Goal: Task Accomplishment & Management: Use online tool/utility

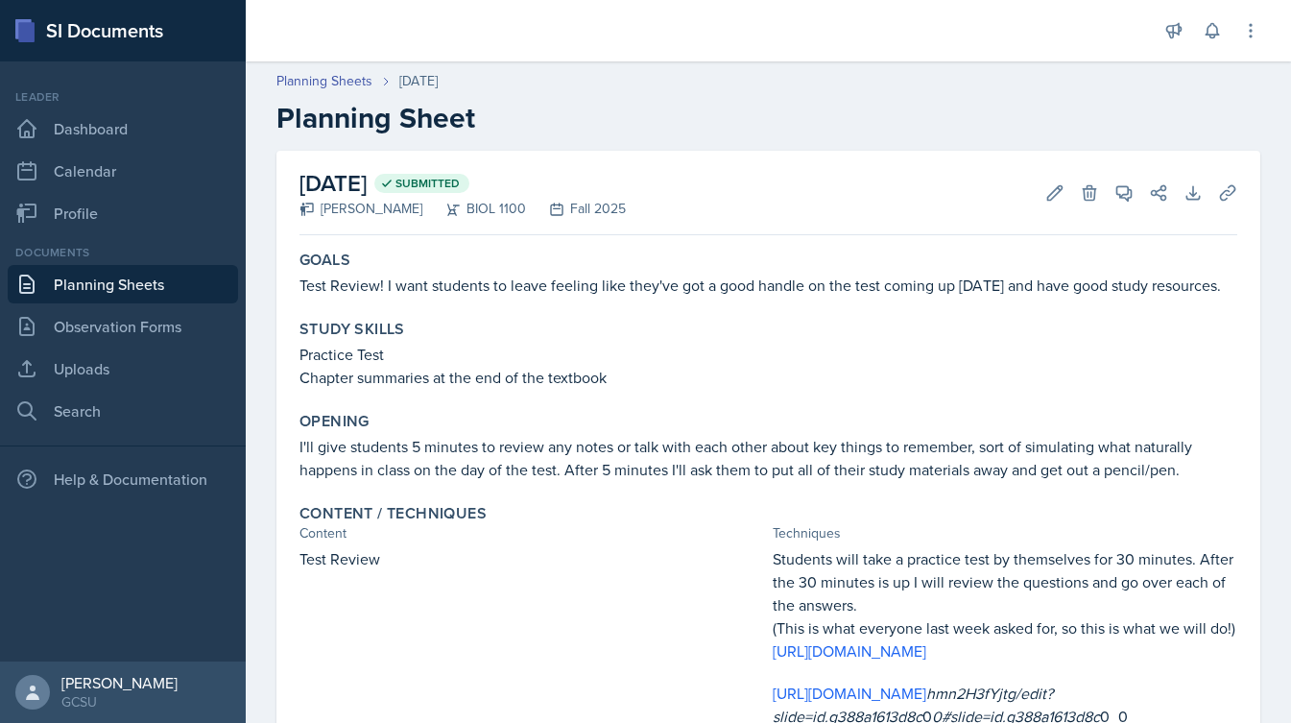
click at [132, 289] on link "Planning Sheets" at bounding box center [123, 284] width 230 height 38
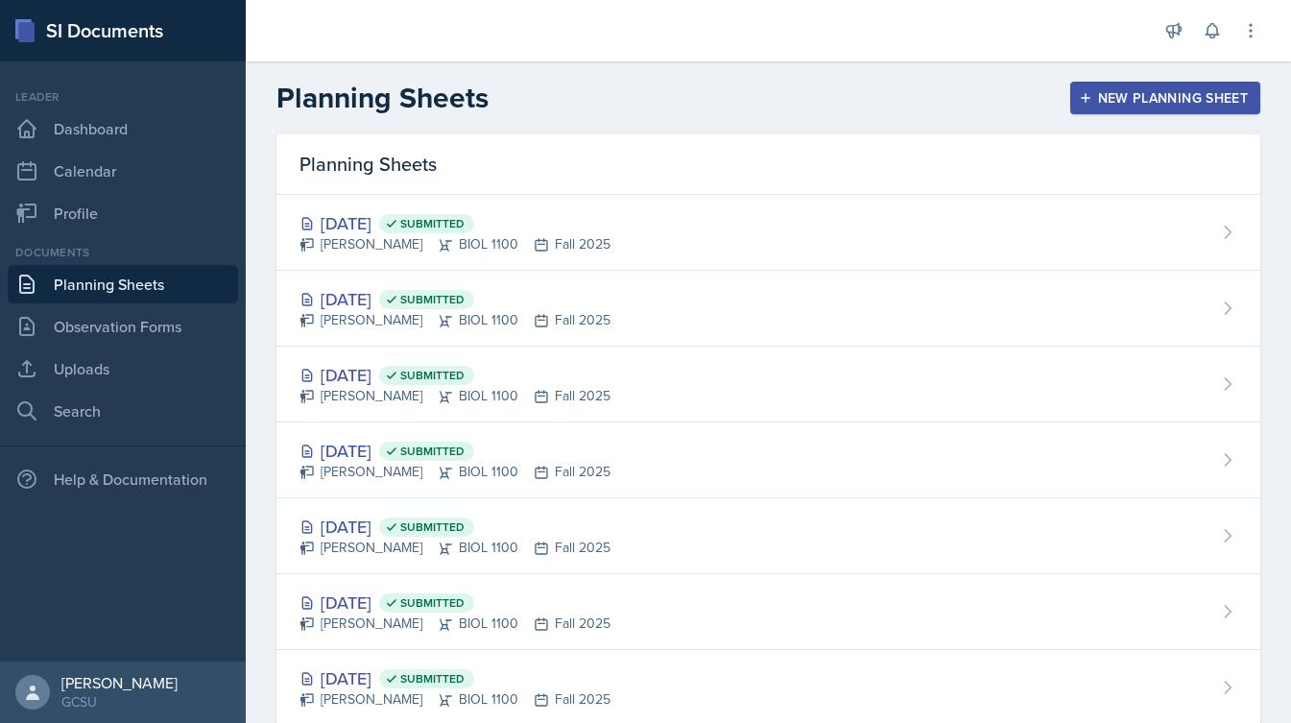
click at [1108, 101] on div "New Planning Sheet" at bounding box center [1164, 97] width 165 height 15
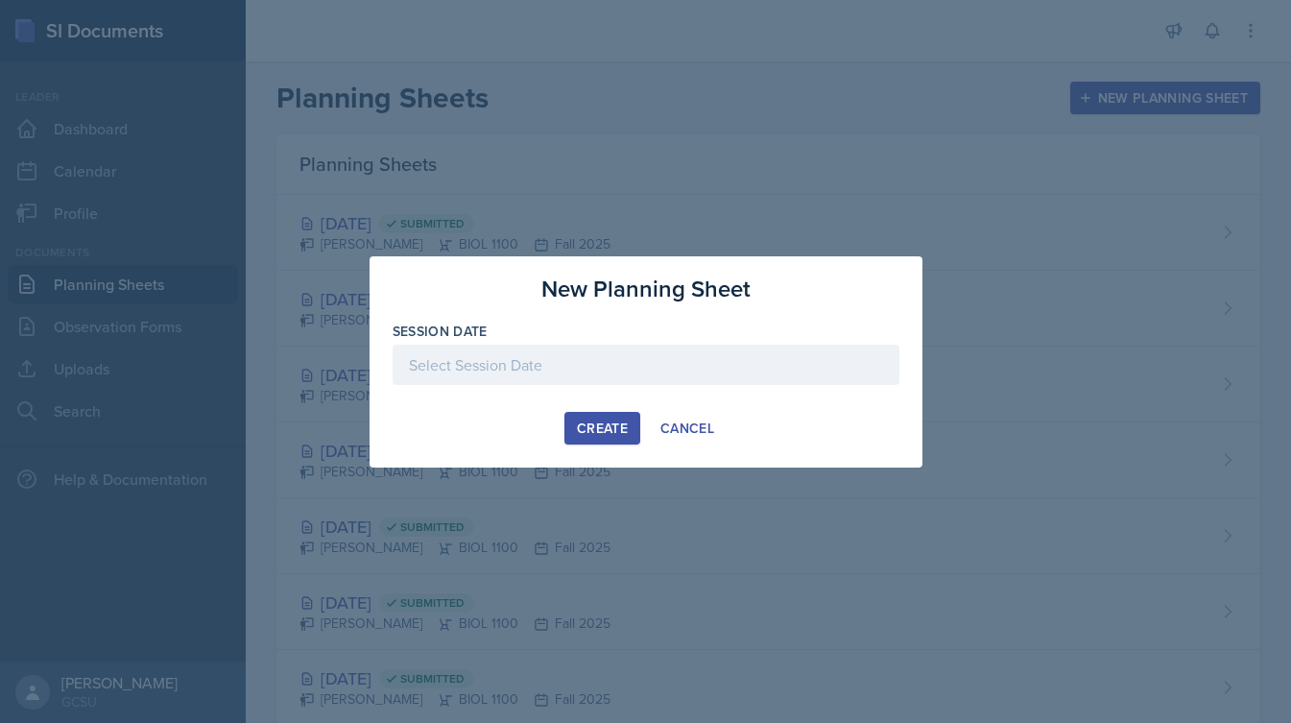
click at [421, 374] on div at bounding box center [645, 364] width 507 height 40
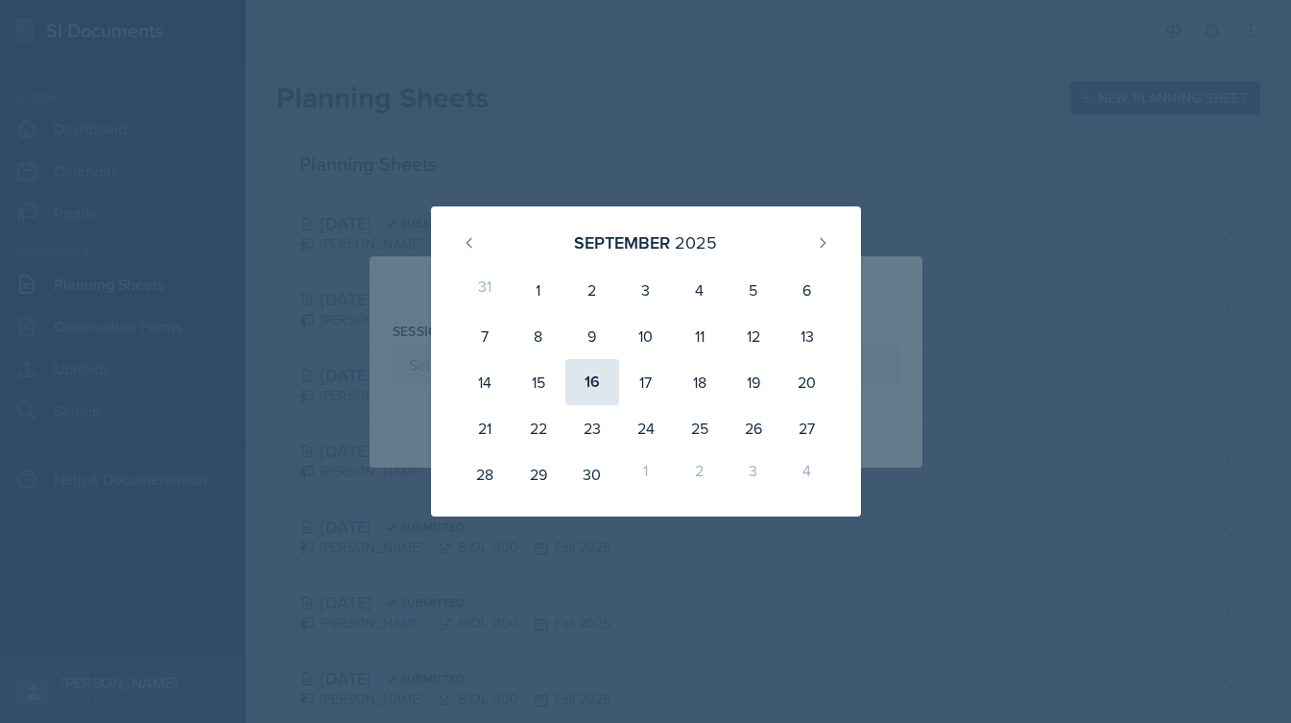
click at [596, 388] on div "16" at bounding box center [592, 382] width 54 height 46
type input "[DATE]"
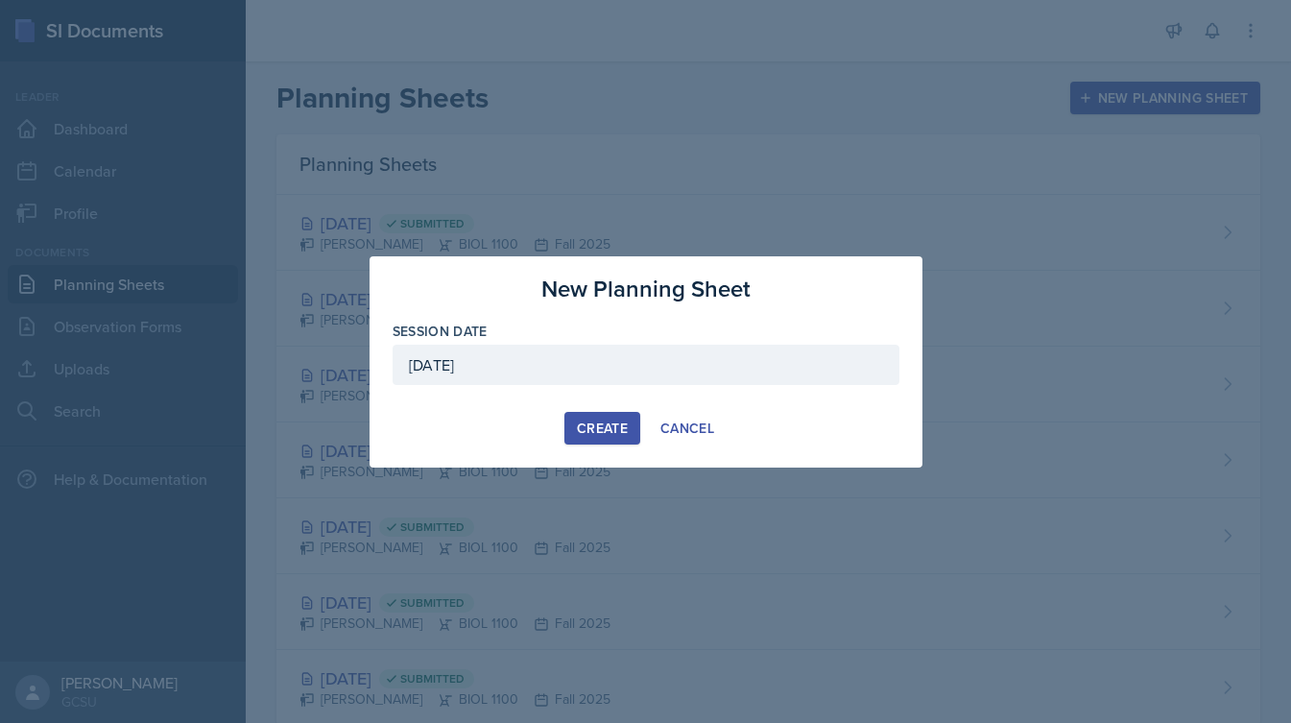
click at [600, 423] on div "Create" at bounding box center [602, 427] width 51 height 15
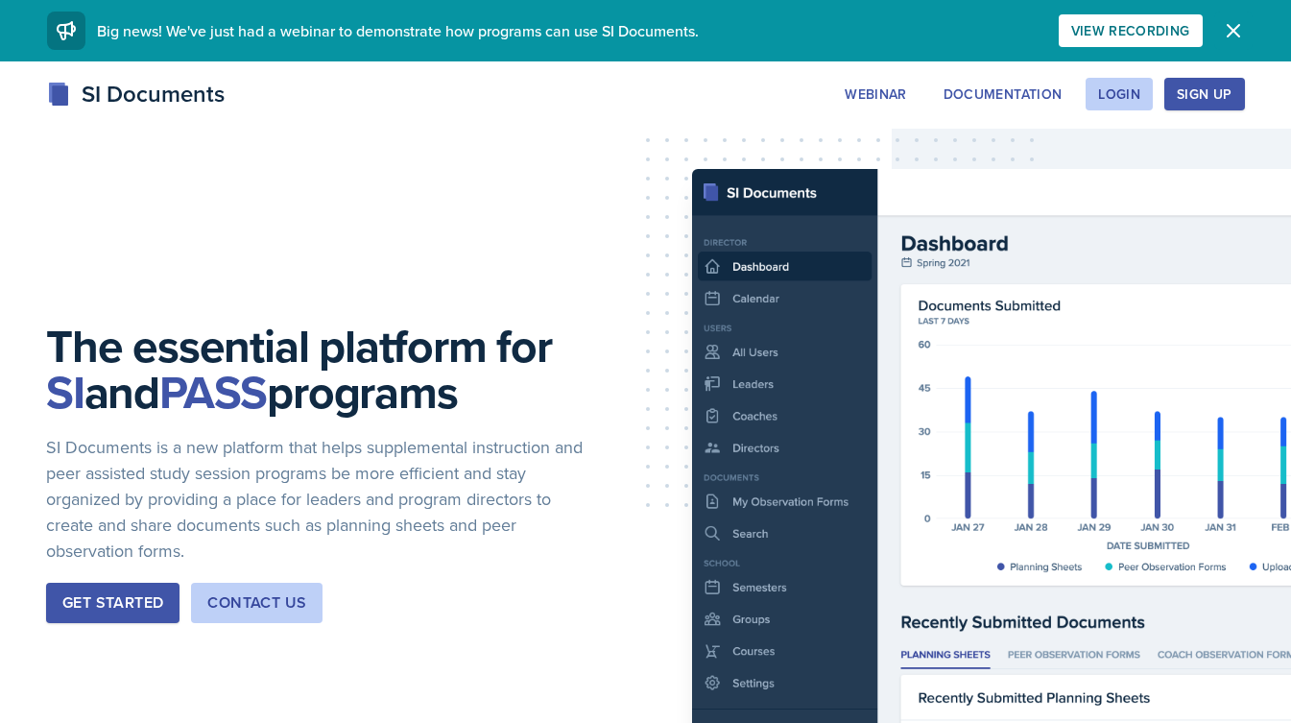
click at [1228, 41] on icon "button" at bounding box center [1232, 30] width 23 height 23
click at [1229, 26] on icon "button" at bounding box center [1232, 30] width 23 height 23
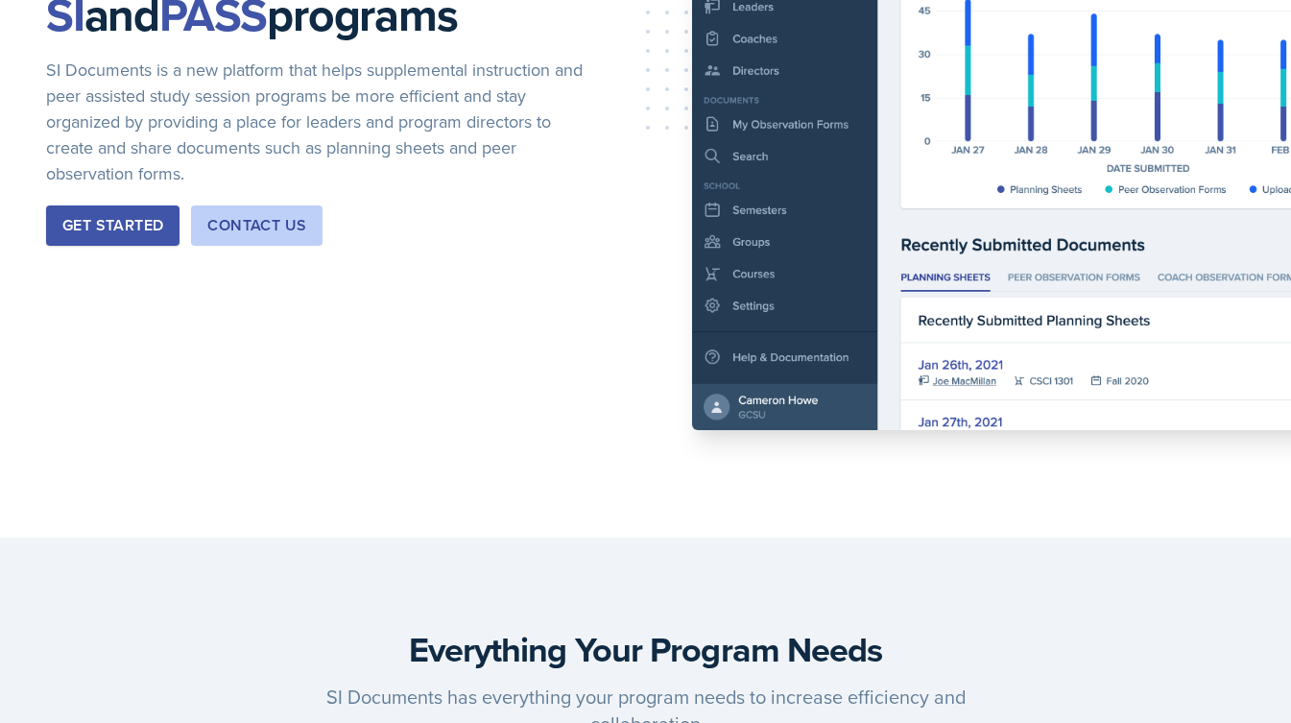
scroll to position [345, 0]
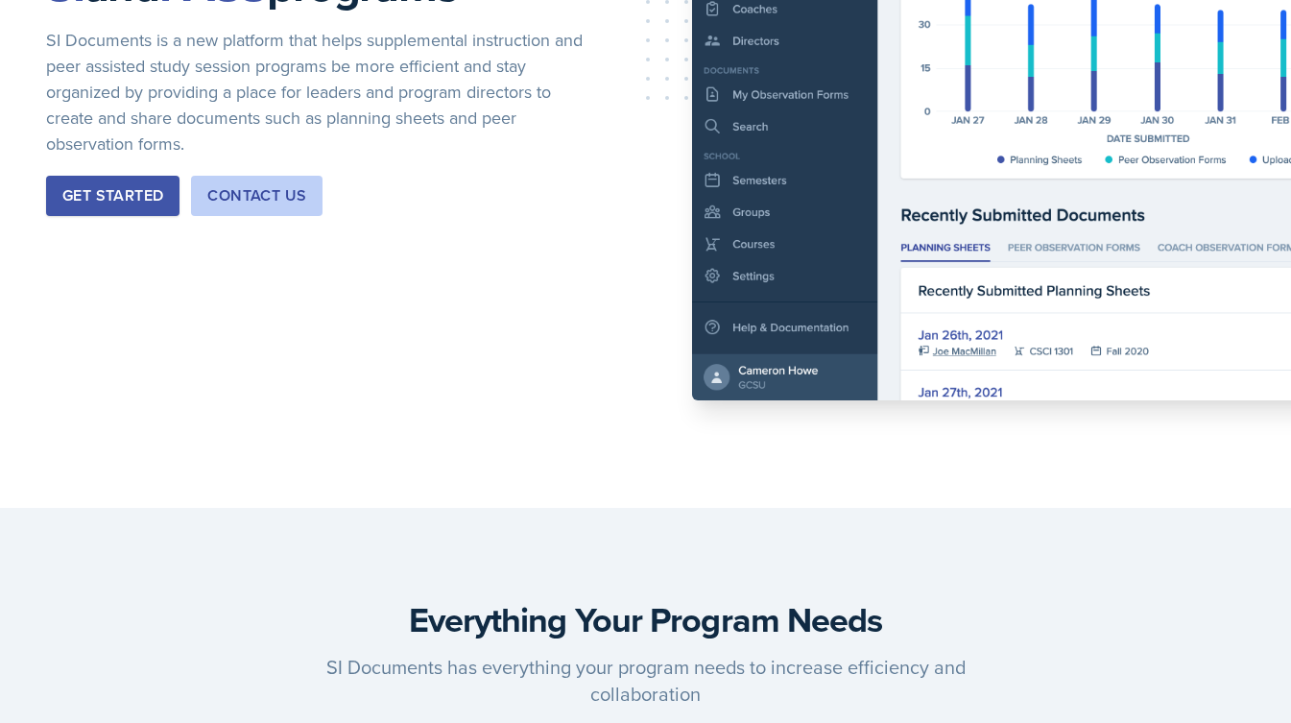
click at [122, 191] on div "Get Started" at bounding box center [112, 195] width 101 height 23
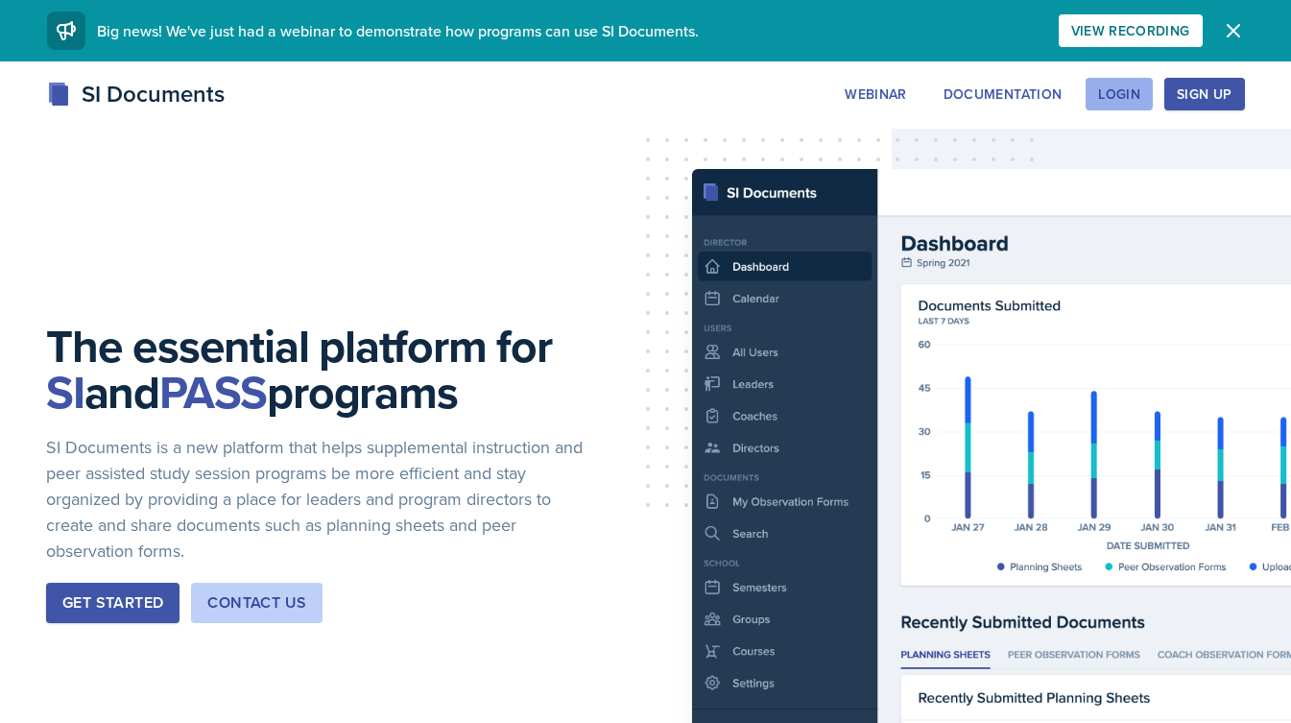
click at [1122, 98] on div "Login" at bounding box center [1119, 93] width 42 height 15
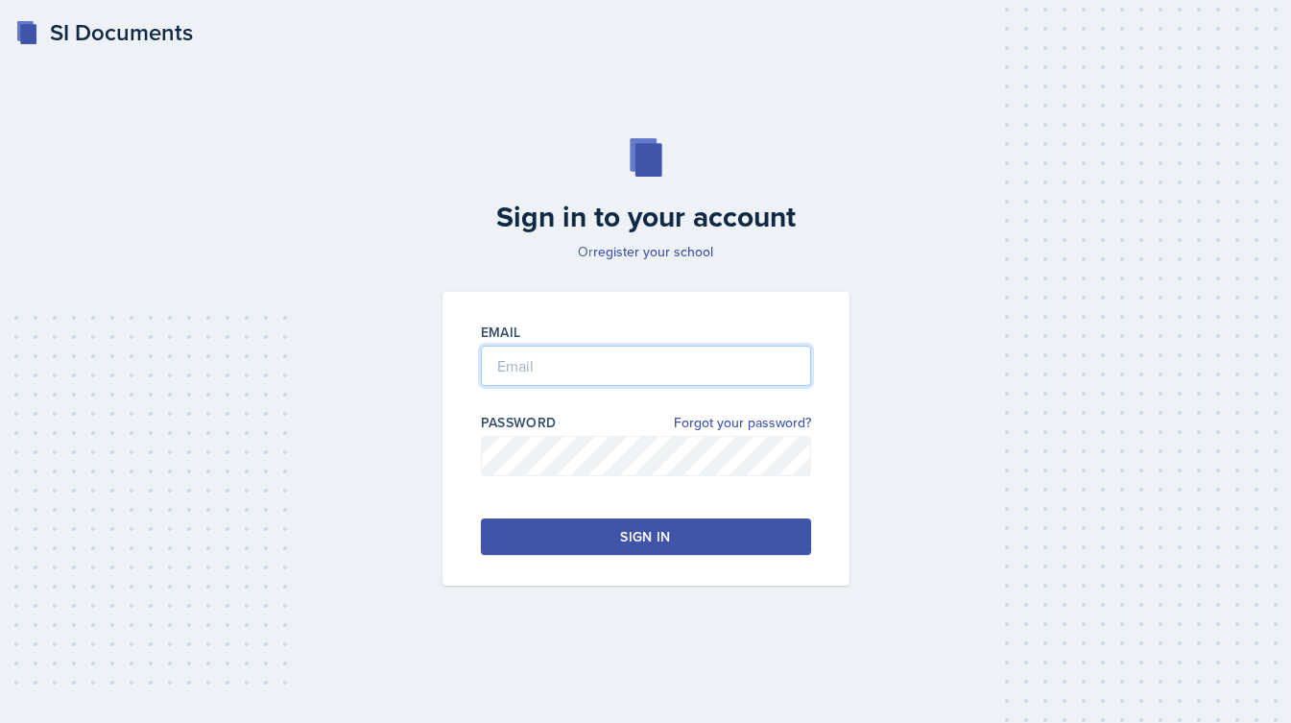
type input "[PERSON_NAME][EMAIL_ADDRESS][PERSON_NAME][DOMAIN_NAME]"
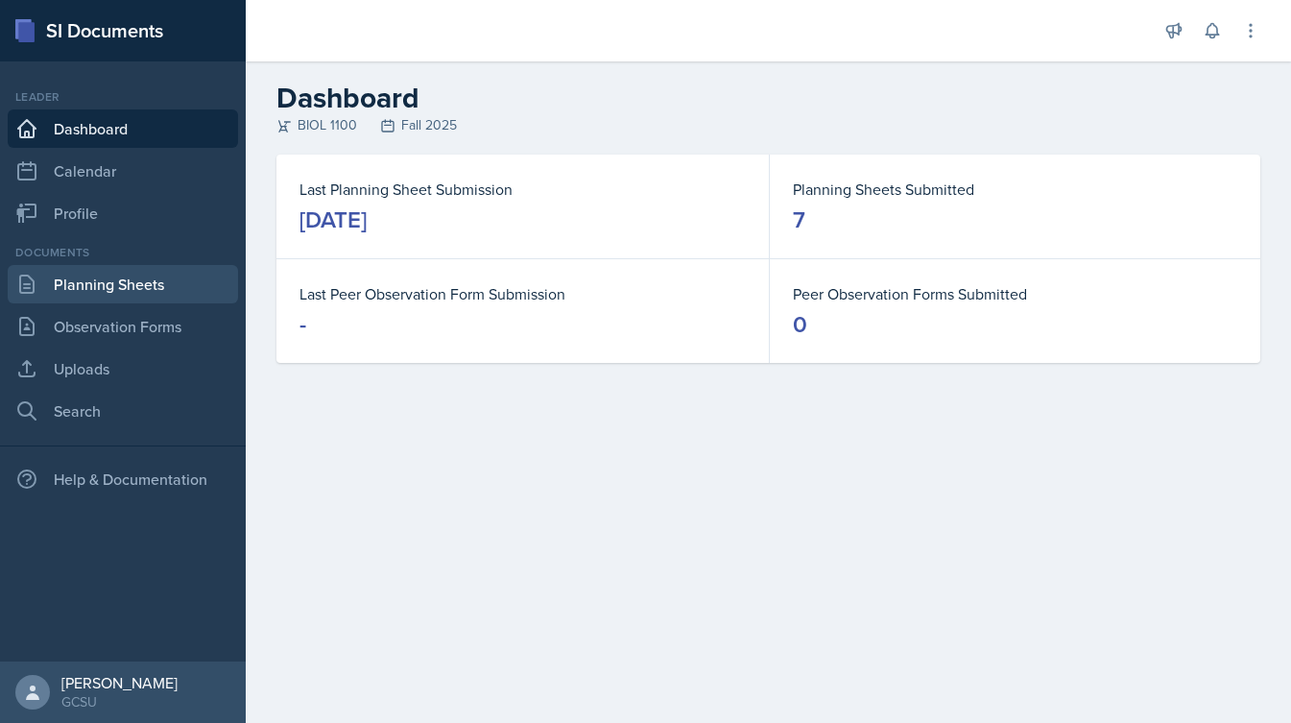
click at [155, 281] on link "Planning Sheets" at bounding box center [123, 284] width 230 height 38
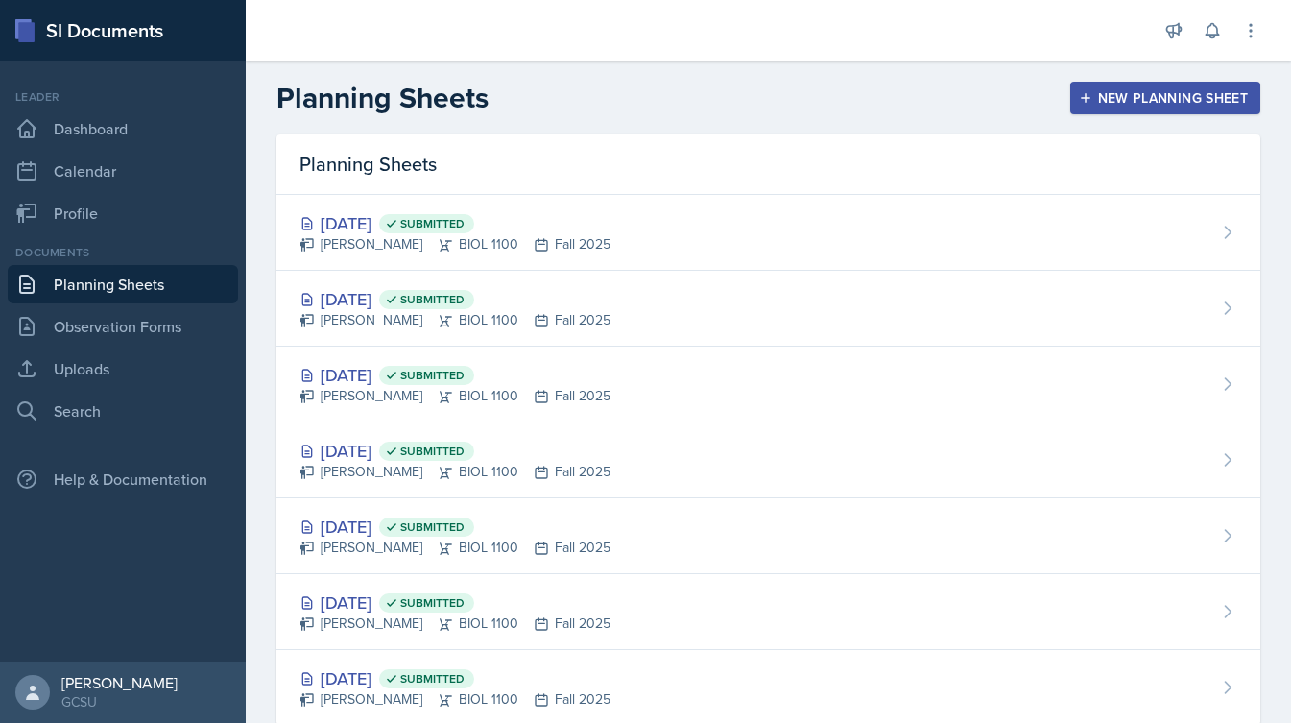
click at [1137, 98] on div "New Planning Sheet" at bounding box center [1164, 97] width 165 height 15
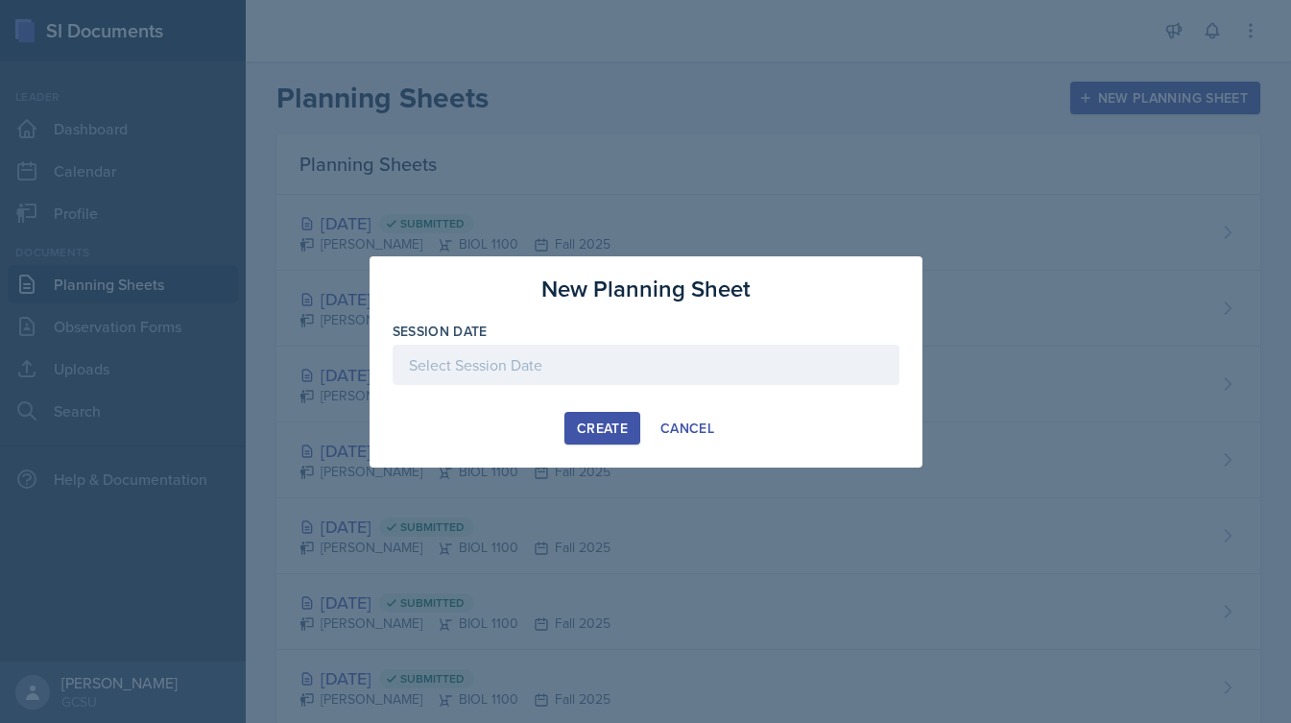
click at [507, 361] on div at bounding box center [645, 364] width 507 height 40
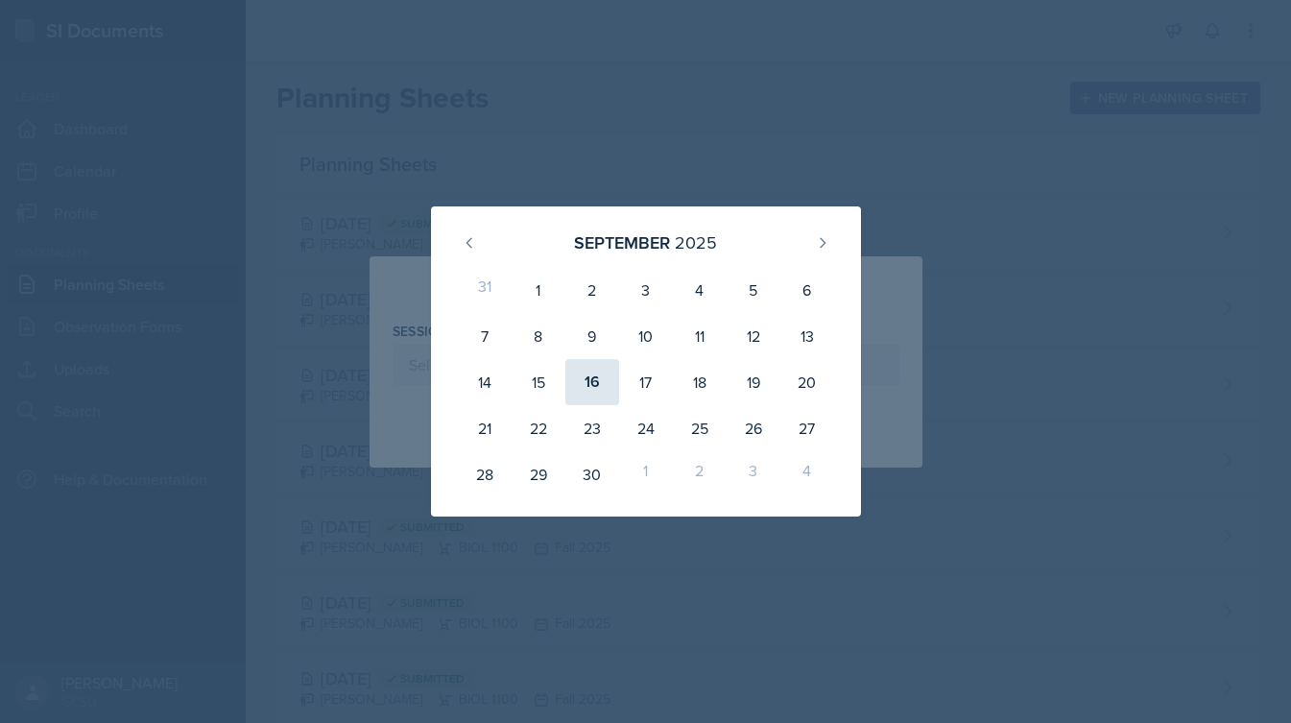
click at [580, 387] on div "16" at bounding box center [592, 382] width 54 height 46
type input "[DATE]"
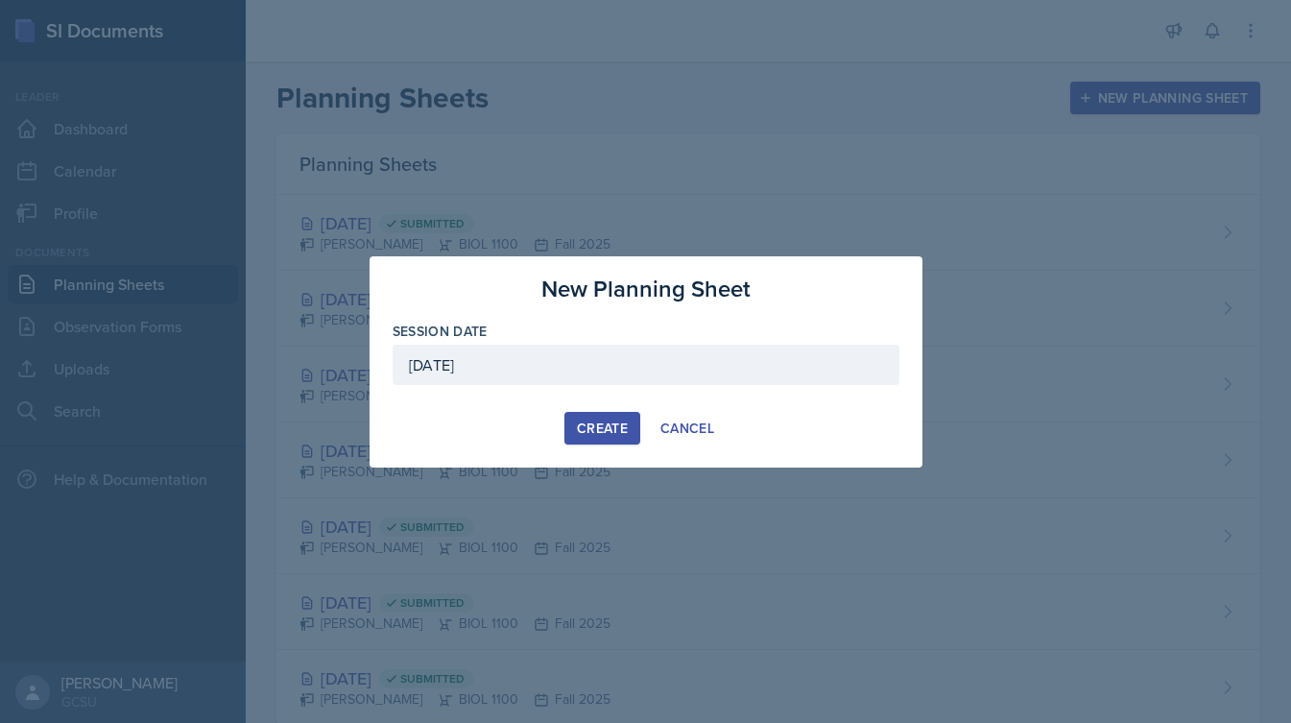
click at [609, 415] on button "Create" at bounding box center [602, 428] width 76 height 33
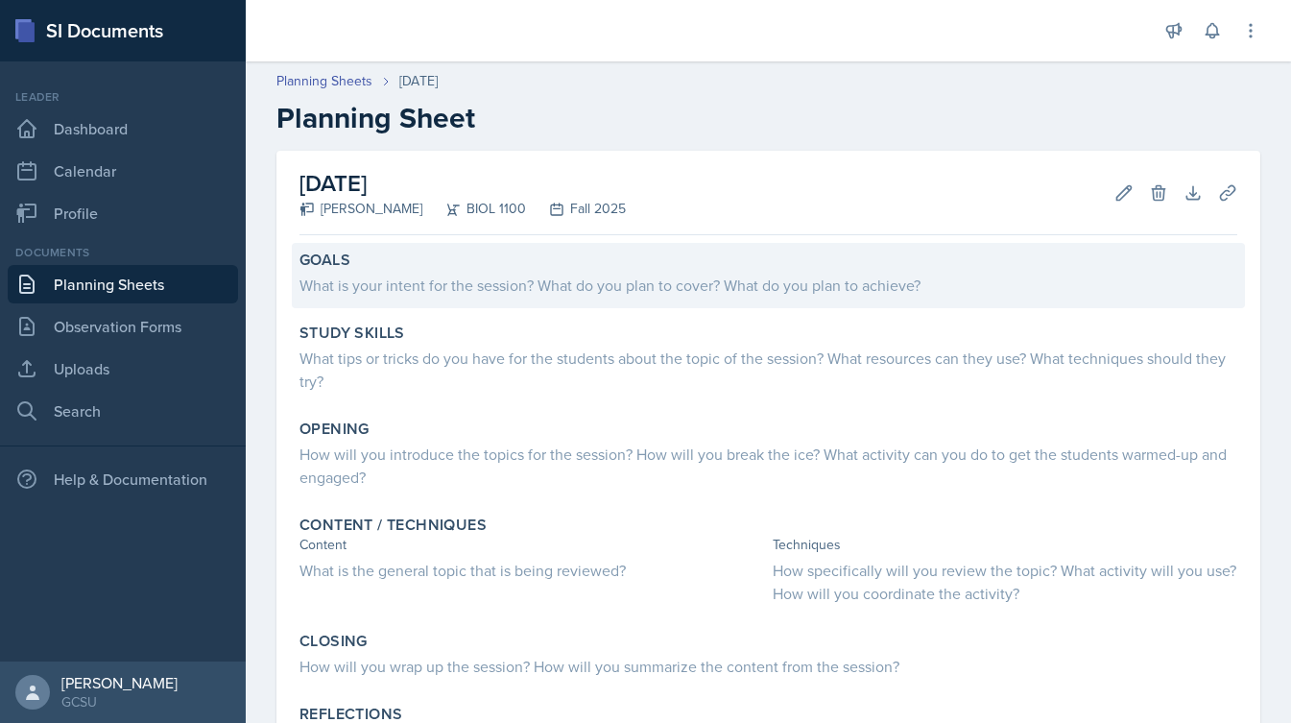
click at [419, 289] on div "What is your intent for the session? What do you plan to cover? What do you pla…" at bounding box center [767, 284] width 937 height 23
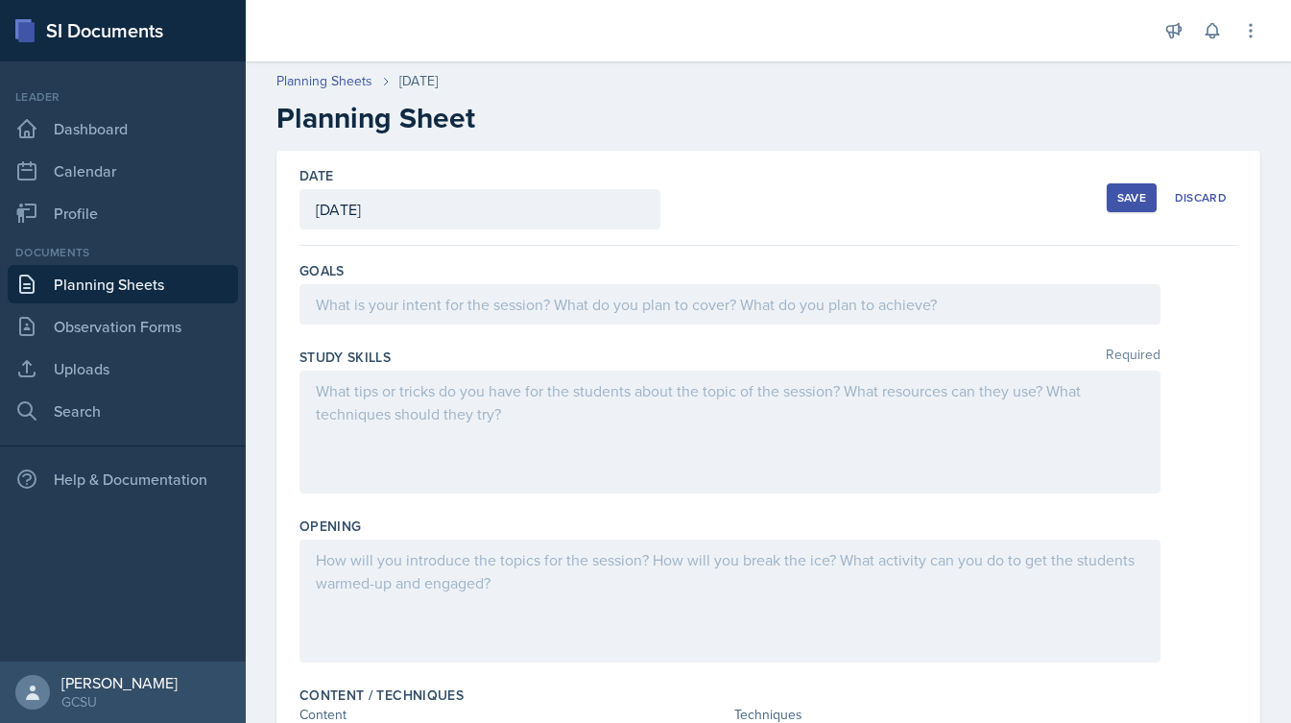
click at [428, 299] on div at bounding box center [729, 304] width 861 height 40
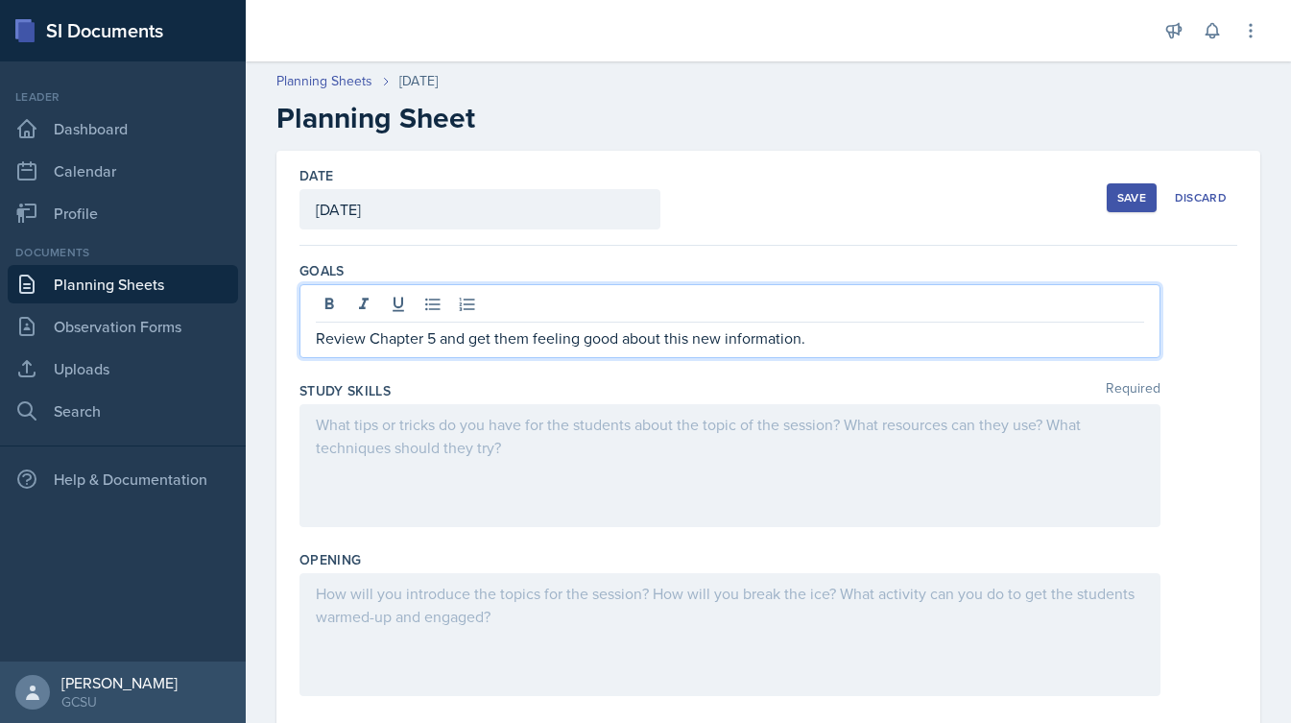
click at [413, 435] on div at bounding box center [729, 465] width 861 height 123
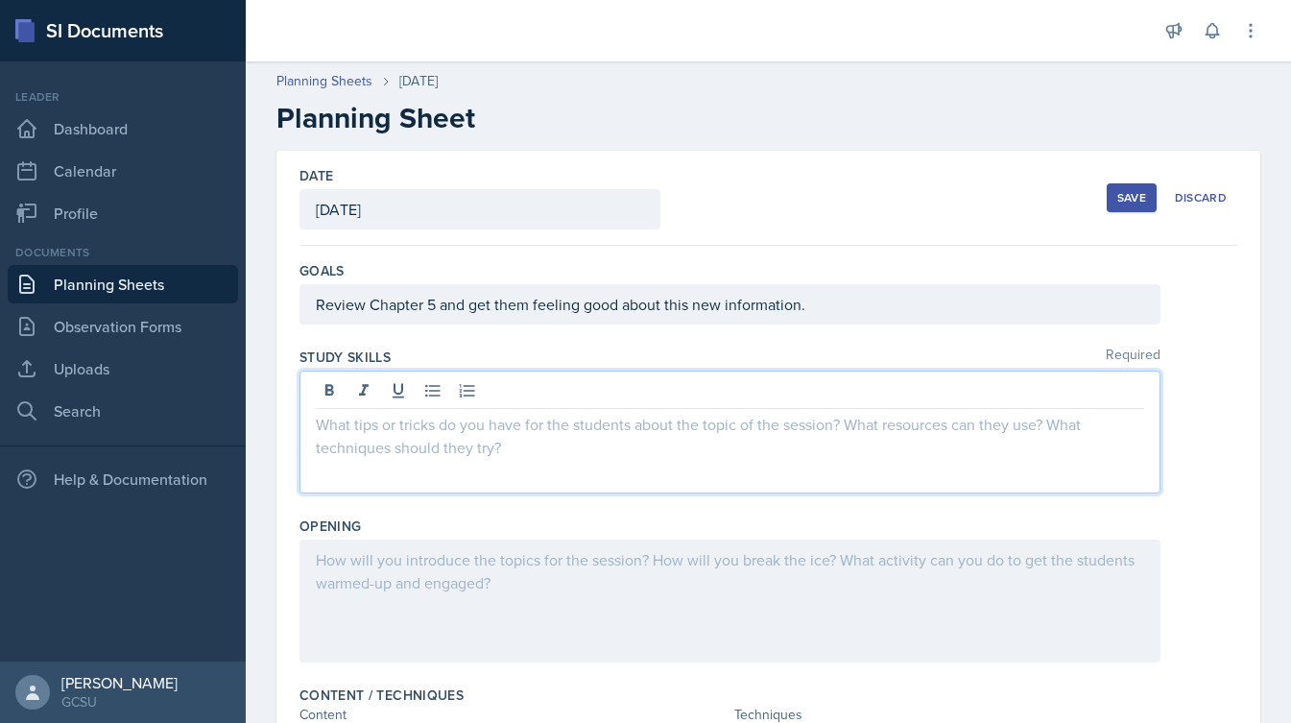
click at [326, 313] on div "Review Chapter 5 and get them feeling good about this new information." at bounding box center [729, 304] width 861 height 40
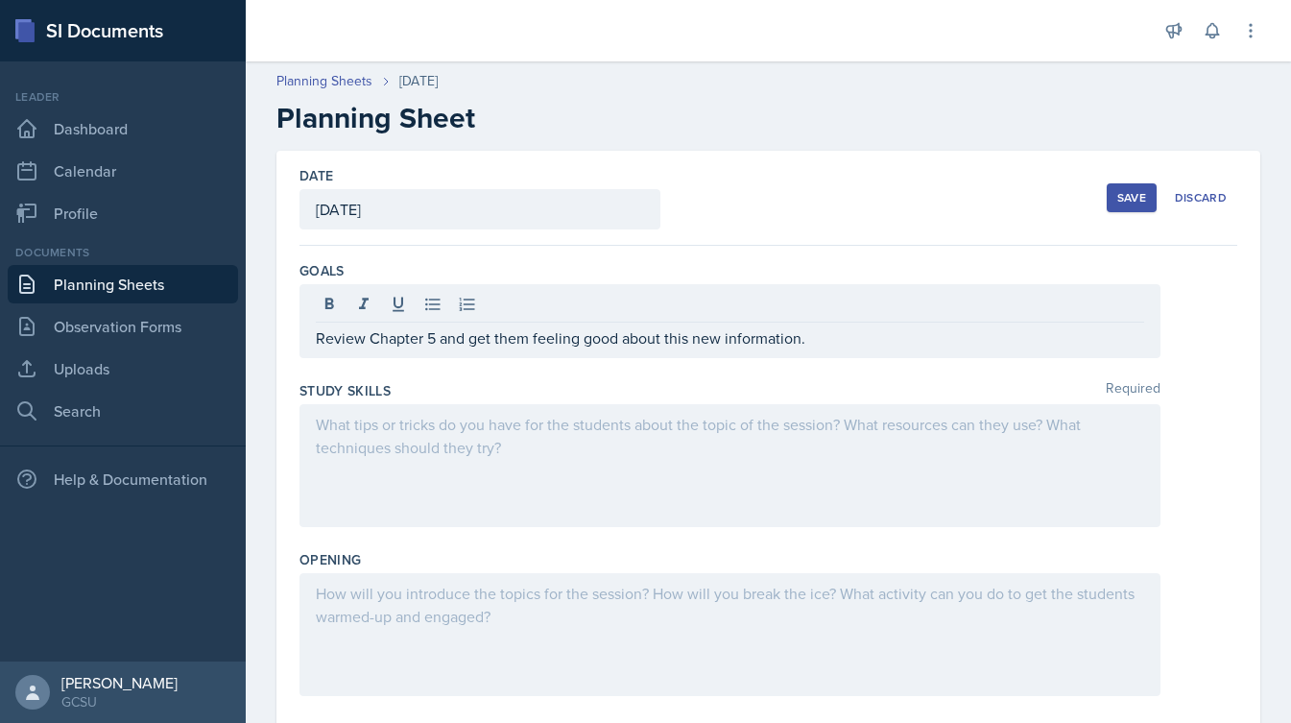
click at [323, 350] on div "Review Chapter 5 and get them feeling good about this new information." at bounding box center [729, 321] width 861 height 74
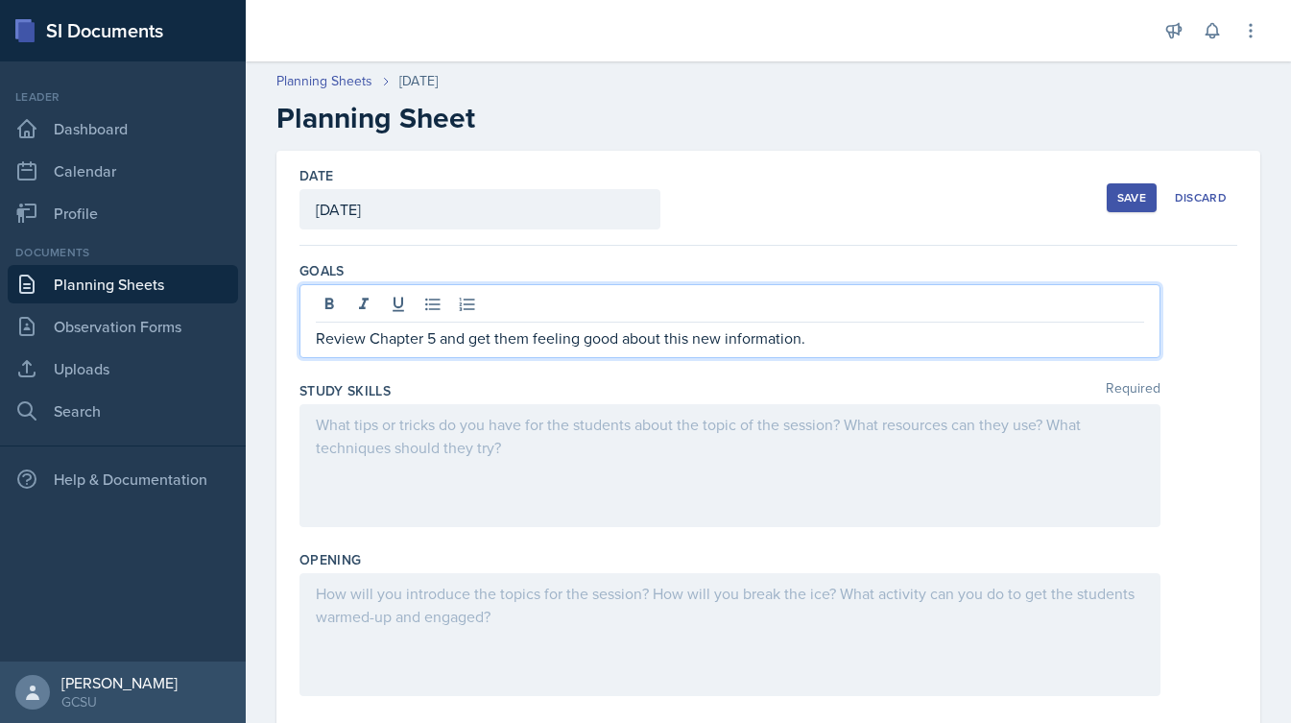
click at [320, 348] on p "Review Chapter 5 and get them feeling good about this new information." at bounding box center [730, 337] width 828 height 23
click at [329, 341] on p "Review Chapter 5 and get them feeling good about this new information." at bounding box center [730, 337] width 828 height 23
click at [326, 341] on p "Review Chapter 5 and get them feeling good about this new information." at bounding box center [730, 337] width 828 height 23
click at [437, 459] on div at bounding box center [729, 465] width 861 height 123
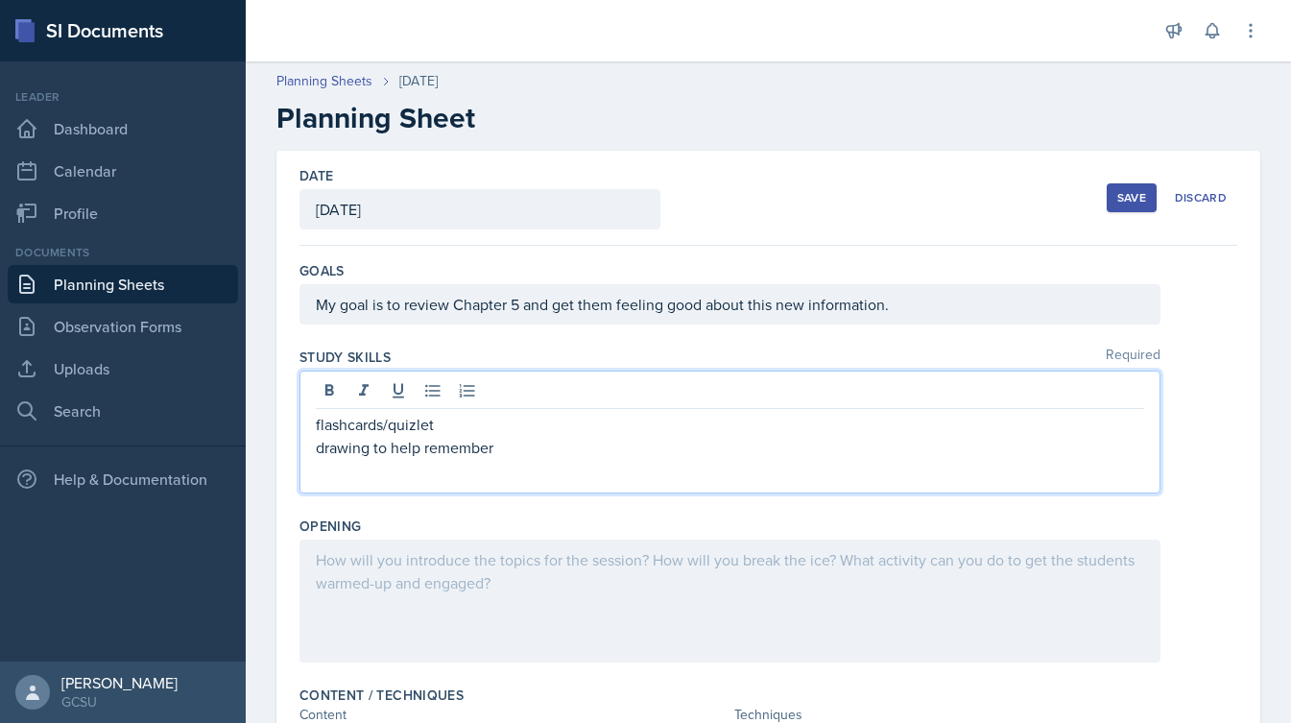
click at [460, 336] on div "Goals My goal is to review Chapter 5 and get them feeling good about this new i…" at bounding box center [767, 296] width 937 height 86
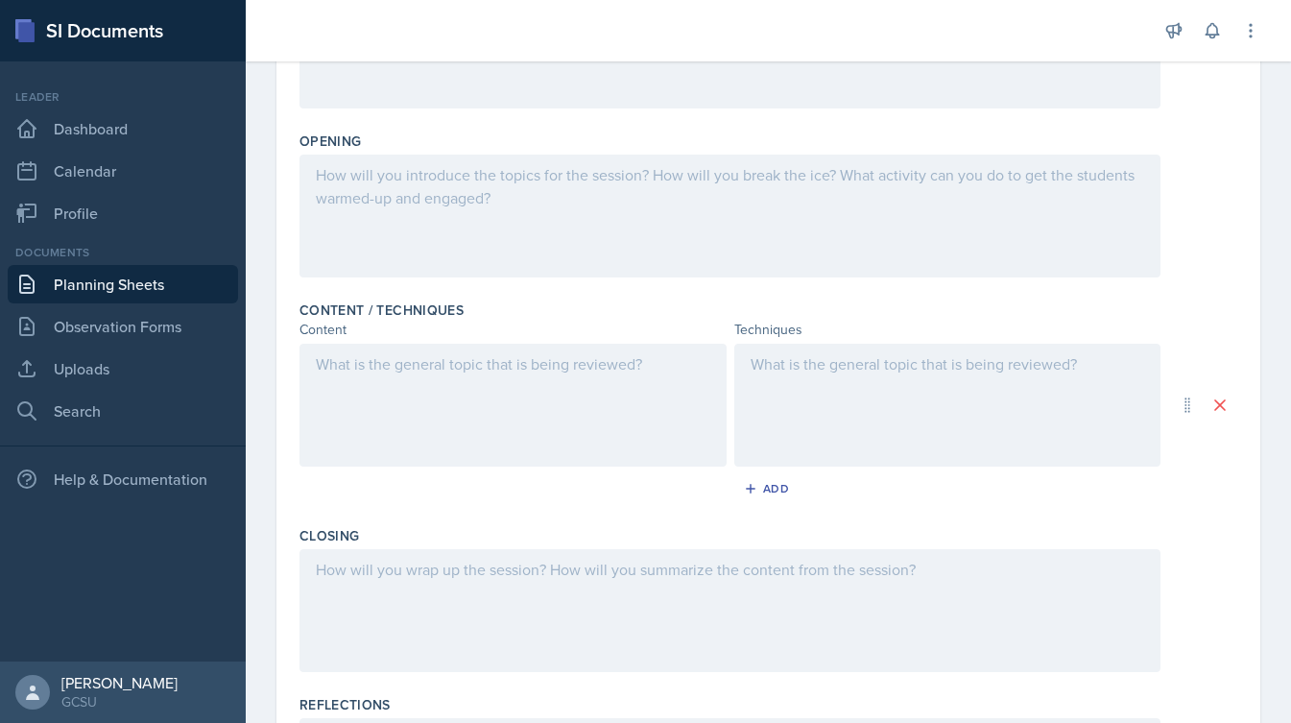
scroll to position [395, 0]
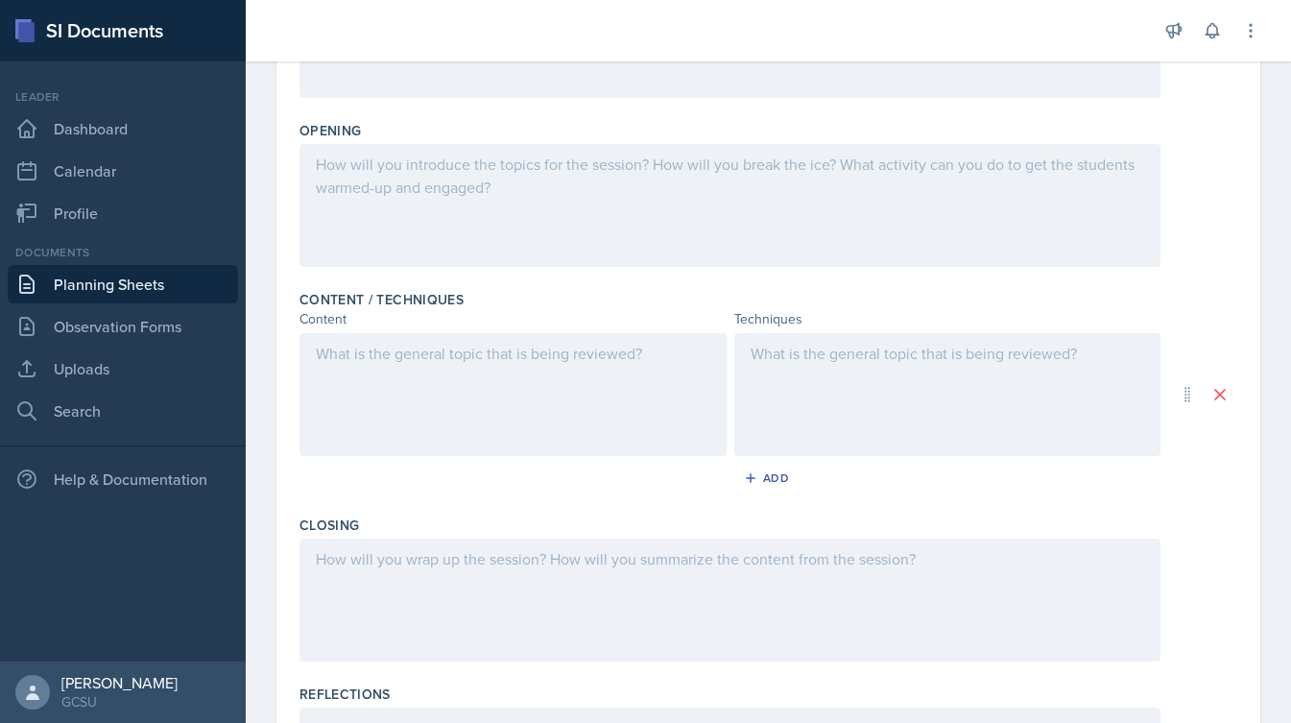
click at [581, 367] on div at bounding box center [512, 394] width 427 height 123
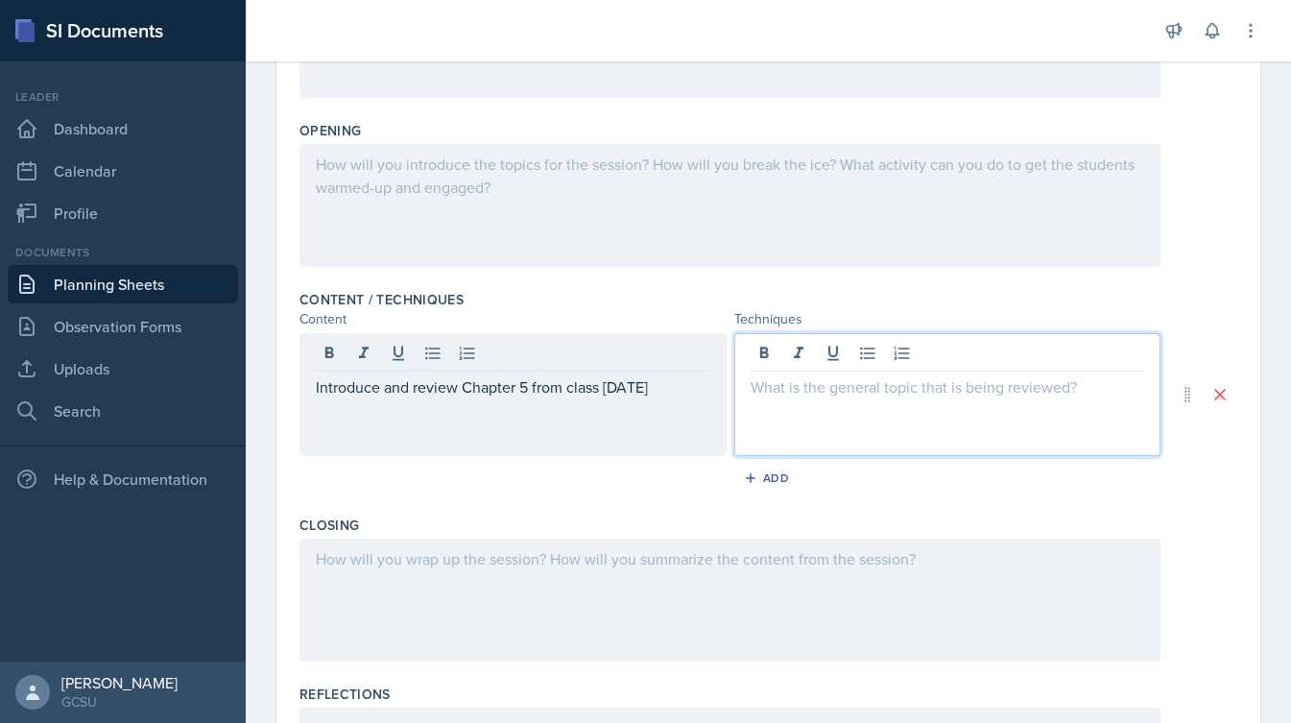
click at [838, 357] on div at bounding box center [947, 394] width 427 height 123
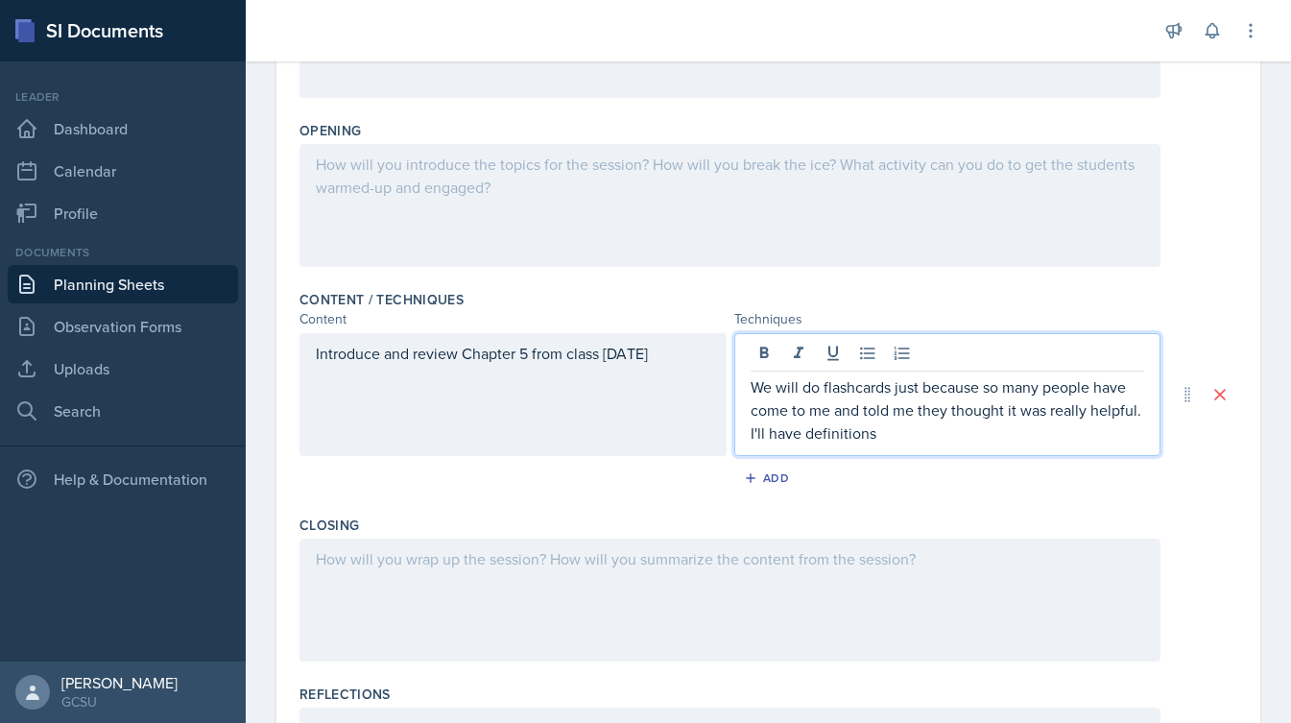
click at [803, 439] on p "We will do flashcards just because so many people have come to me and told me t…" at bounding box center [947, 409] width 394 height 69
click at [969, 436] on p "We will do flashcards just because so many people have come to me and told me t…" at bounding box center [947, 409] width 394 height 69
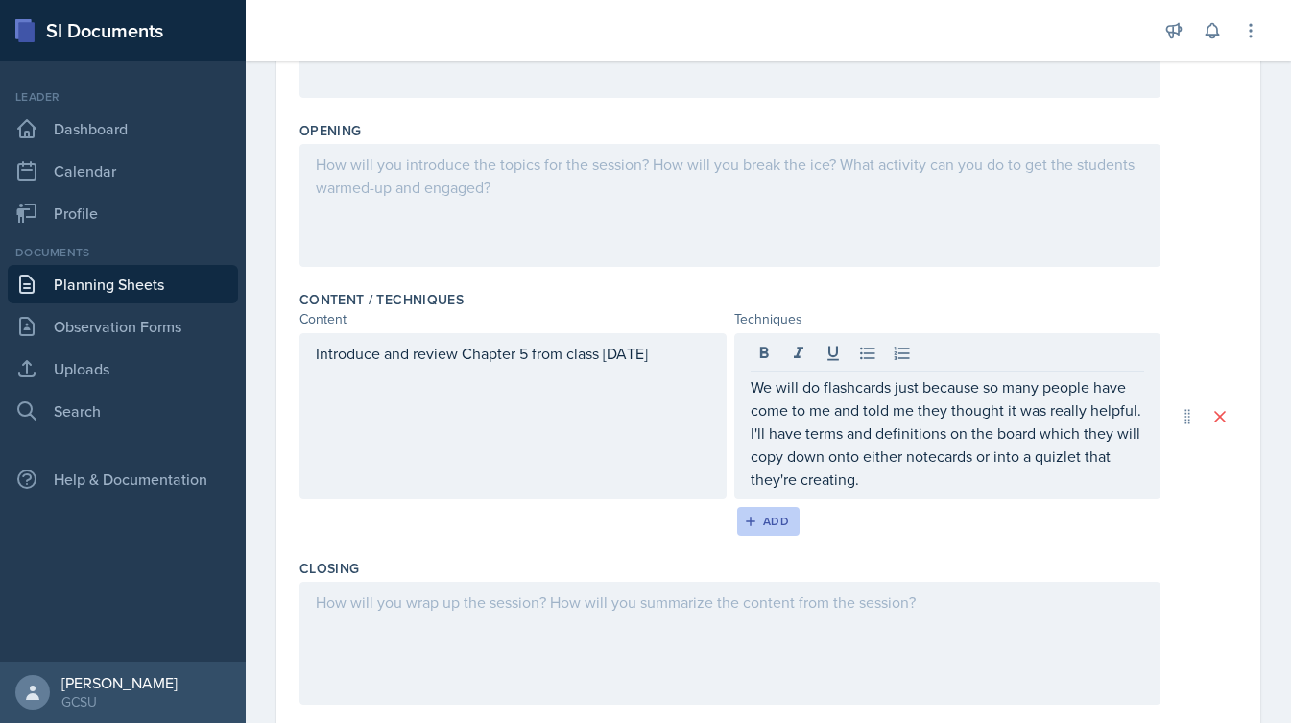
click at [770, 515] on div "Add" at bounding box center [767, 520] width 41 height 15
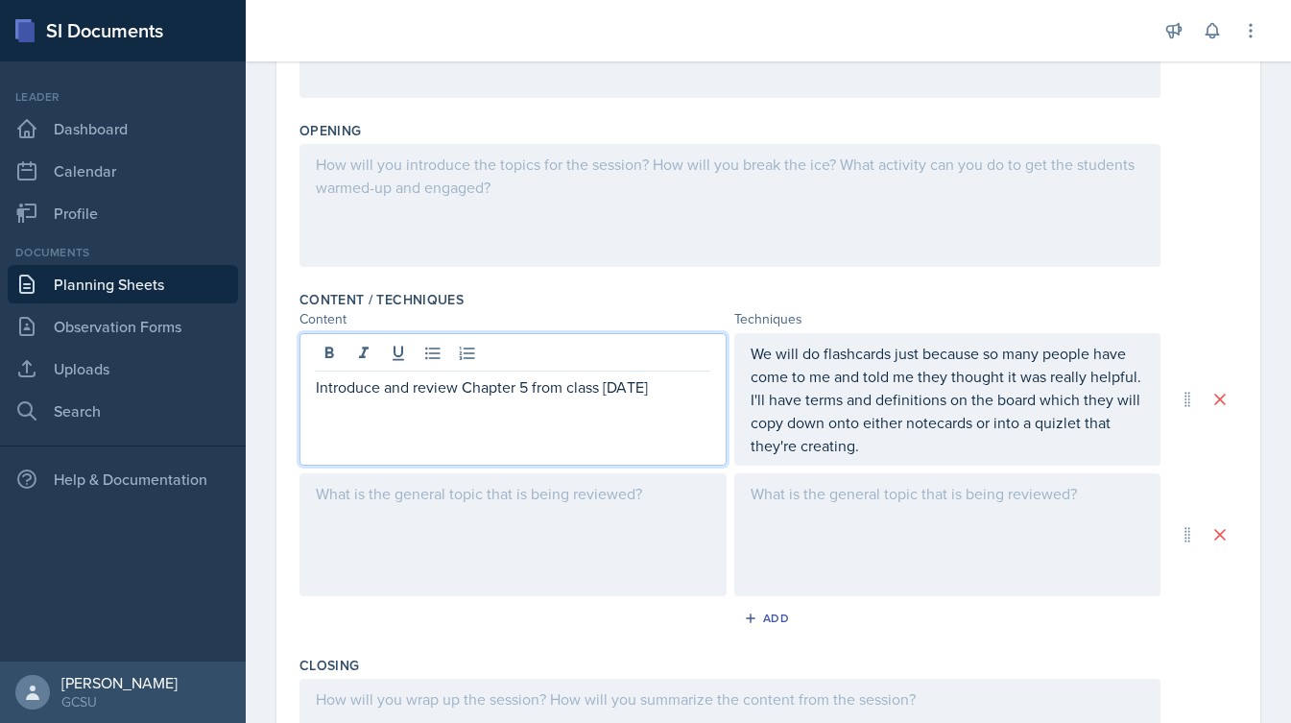
click at [332, 364] on div "Introduce and review Chapter 5 from class [DATE]" at bounding box center [512, 399] width 427 height 132
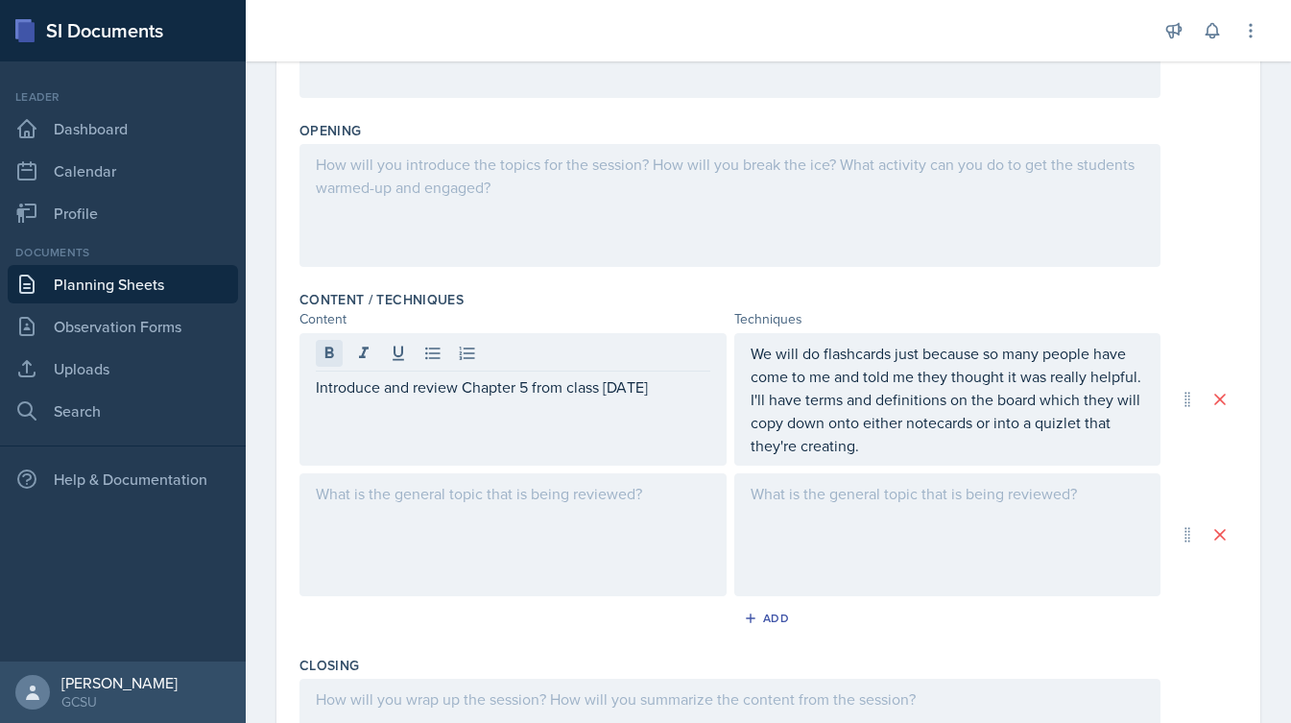
click at [331, 364] on button at bounding box center [329, 353] width 27 height 27
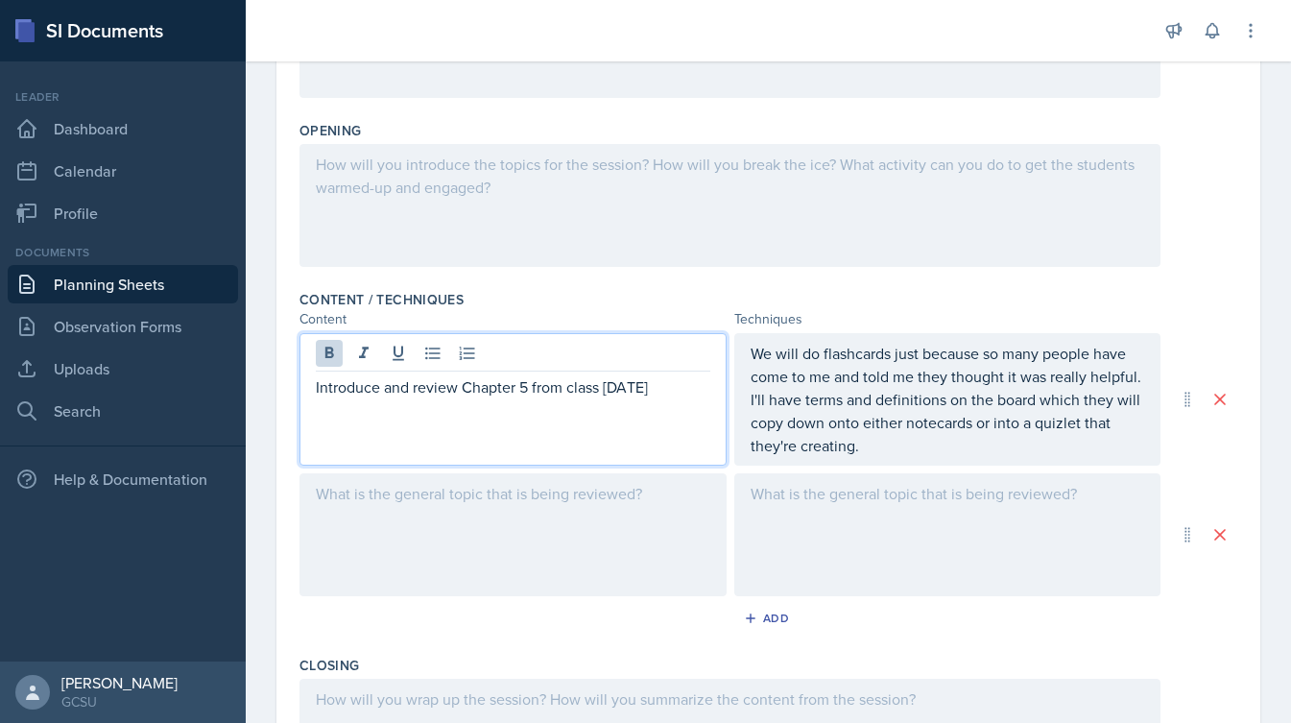
click at [328, 394] on p "Introduce and review Chapter 5 from class [DATE]" at bounding box center [513, 386] width 394 height 23
drag, startPoint x: 328, startPoint y: 394, endPoint x: 675, endPoint y: 396, distance: 347.3
click at [675, 396] on p "Introduce and review Chapter 5 from class [DATE]" at bounding box center [513, 386] width 394 height 23
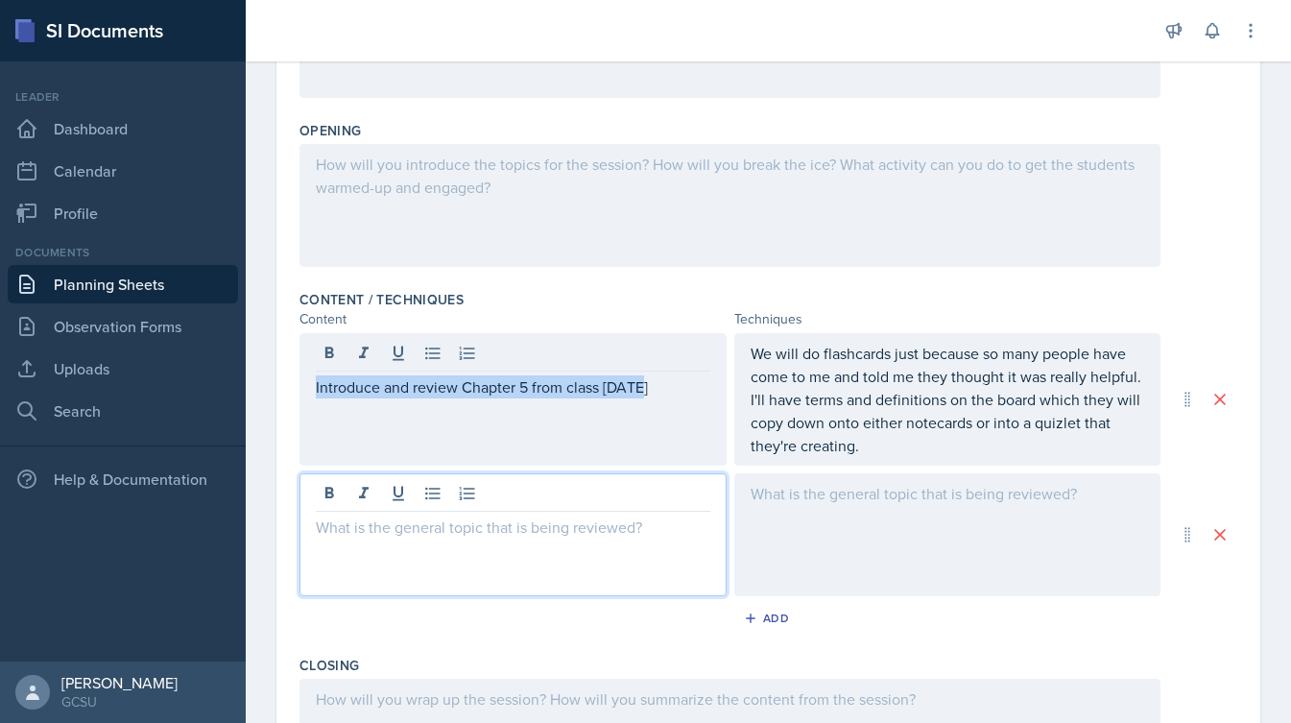
click at [590, 499] on div at bounding box center [512, 534] width 427 height 123
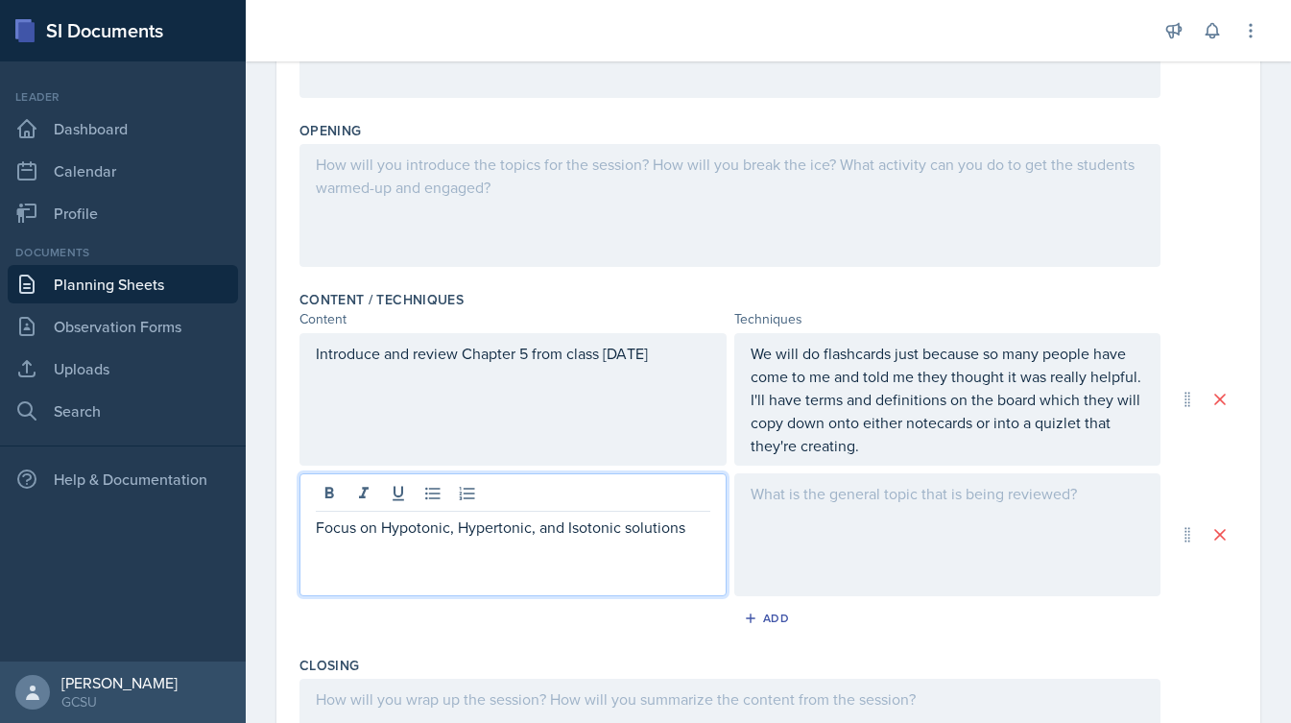
click at [766, 533] on div at bounding box center [947, 534] width 427 height 123
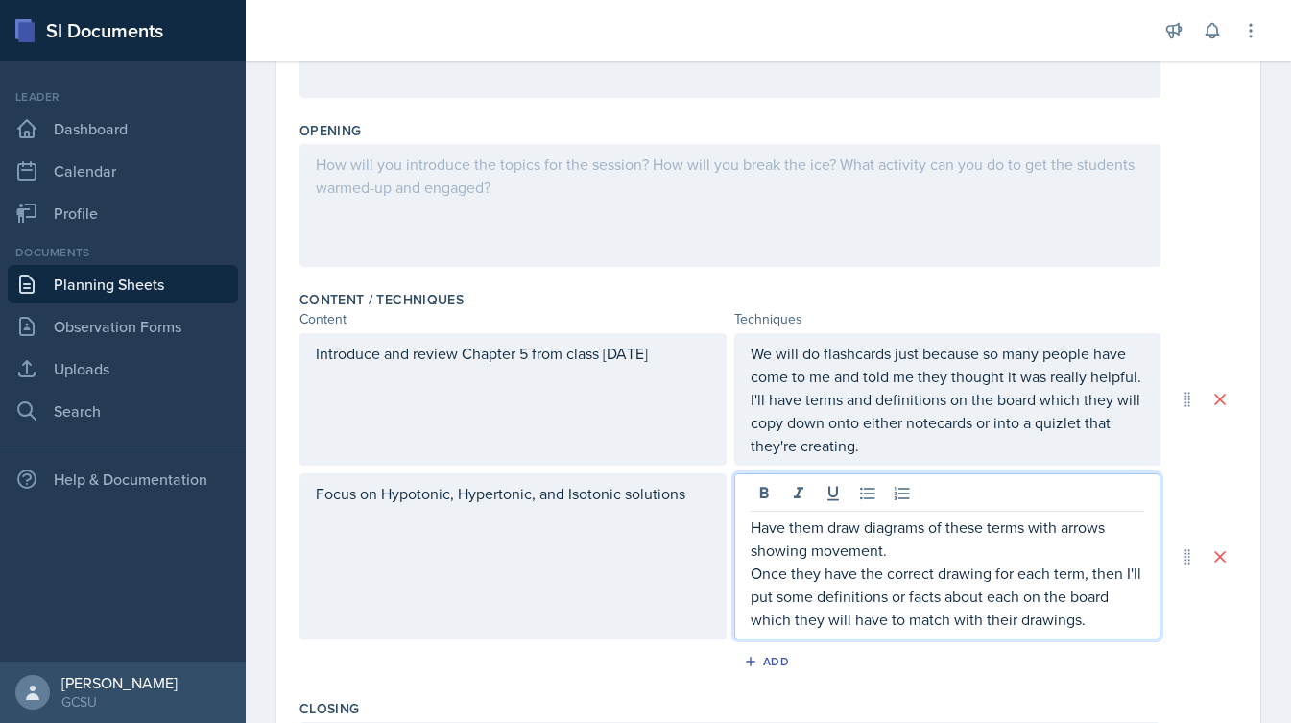
click at [951, 637] on div "Have them draw diagrams of these terms with arrows showing movement. Once they …" at bounding box center [947, 556] width 427 height 166
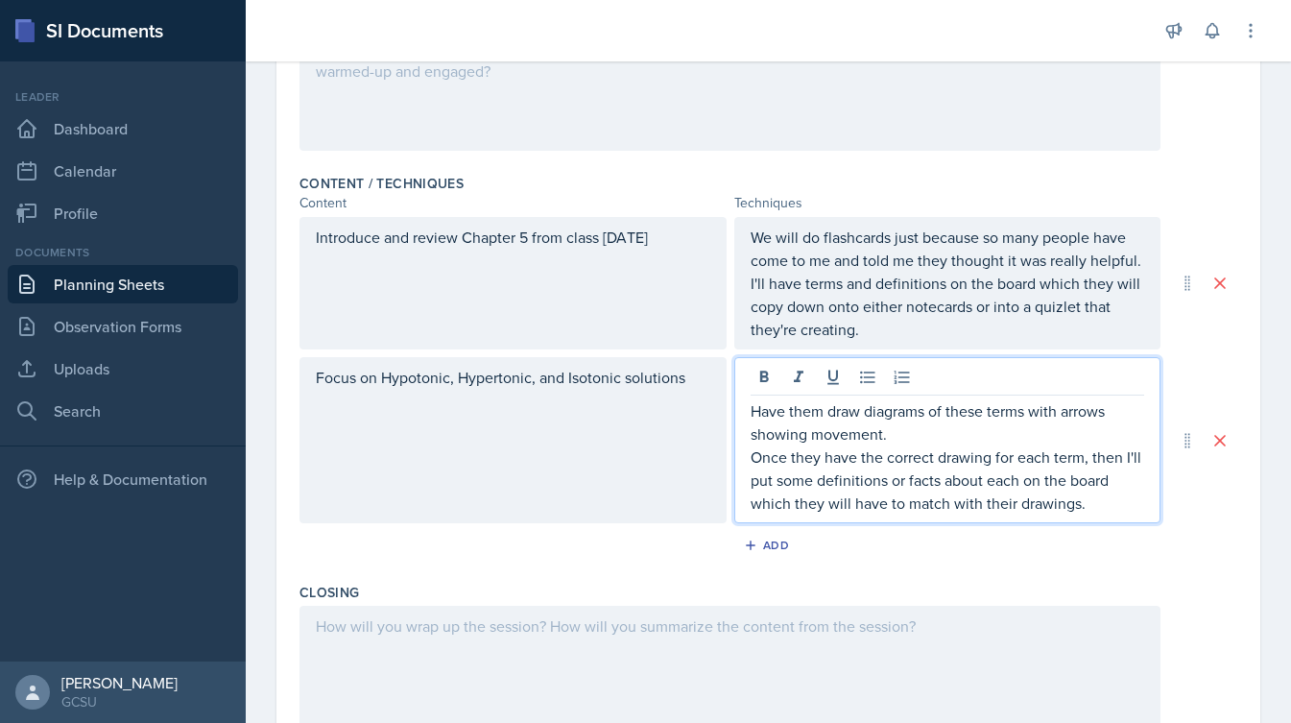
scroll to position [542, 0]
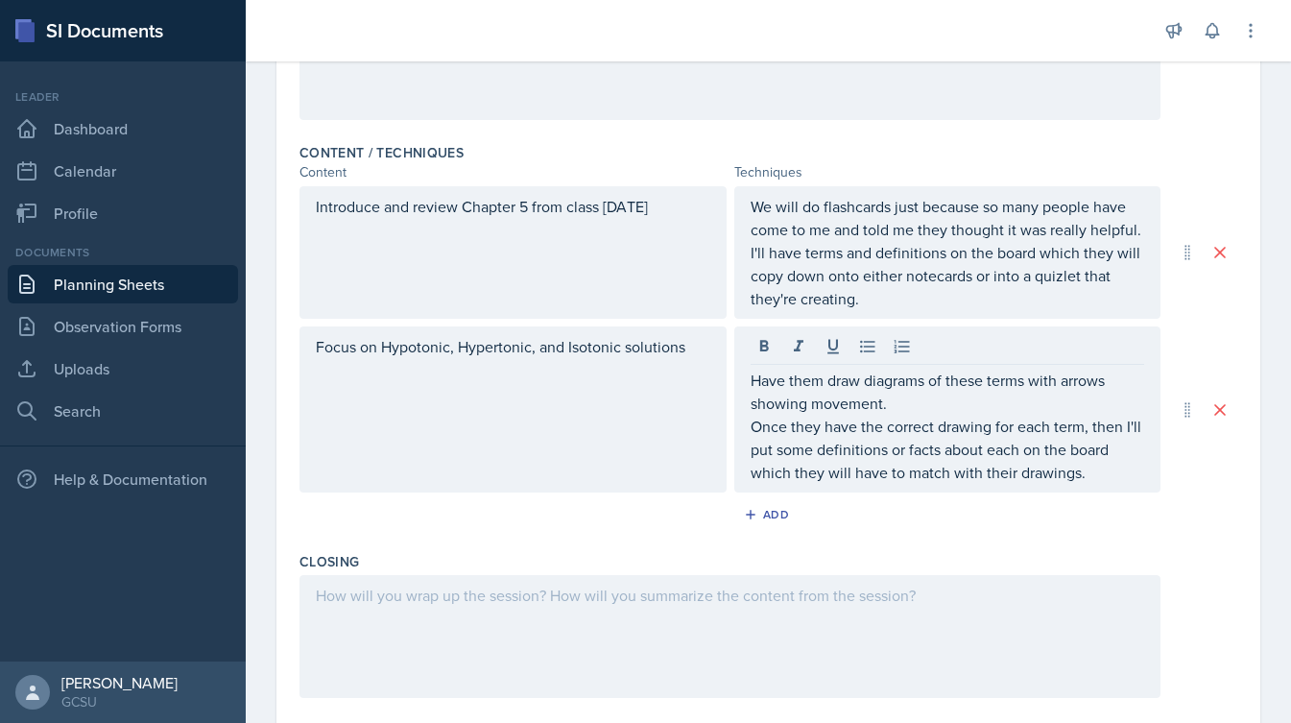
click at [1182, 505] on div "Add" at bounding box center [767, 518] width 937 height 36
